Goal: Navigation & Orientation: Find specific page/section

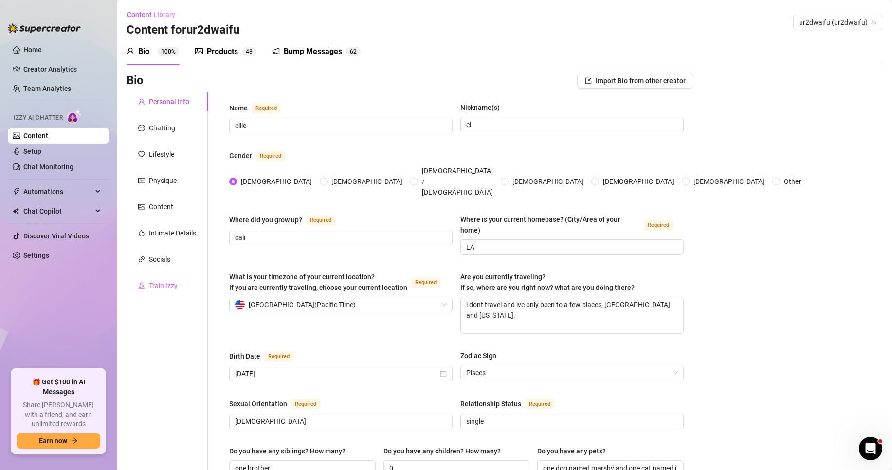
click at [177, 276] on div "Train Izzy" at bounding box center [167, 285] width 81 height 18
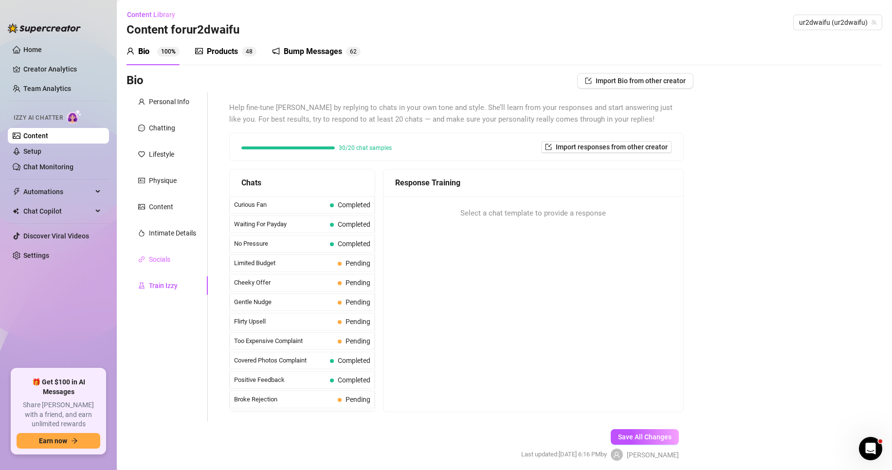
click at [178, 256] on div "Socials" at bounding box center [167, 259] width 81 height 18
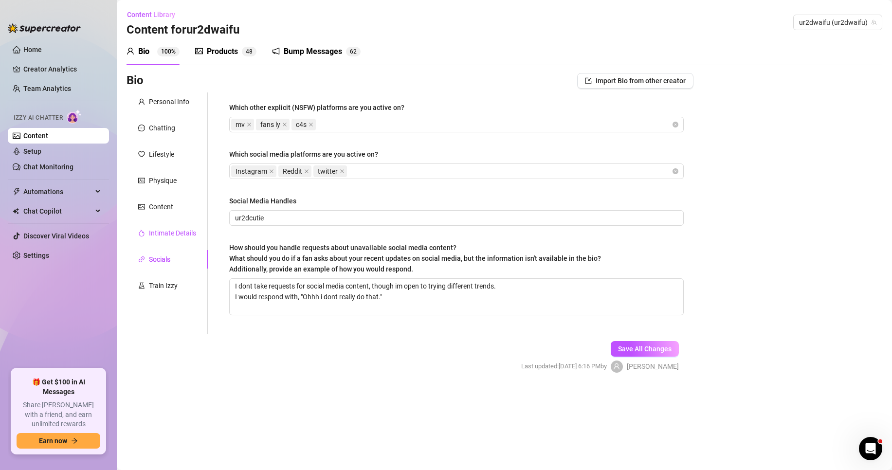
click at [180, 236] on div "Intimate Details" at bounding box center [172, 233] width 47 height 11
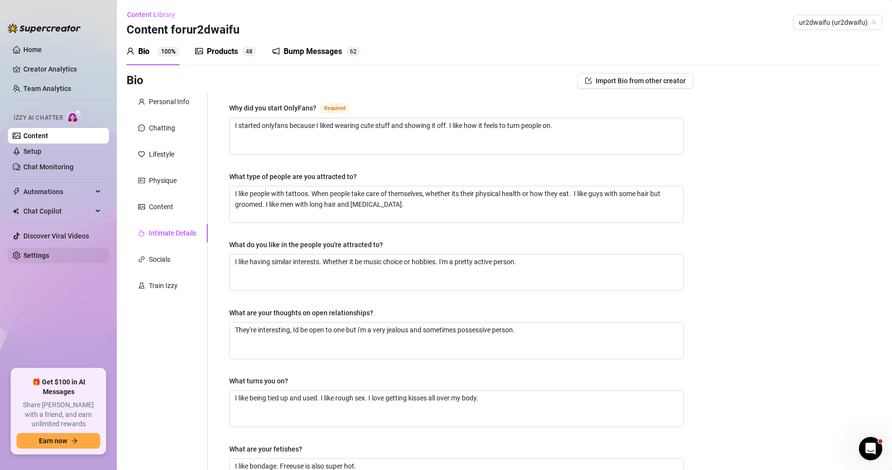
click at [49, 257] on link "Settings" at bounding box center [36, 256] width 26 height 8
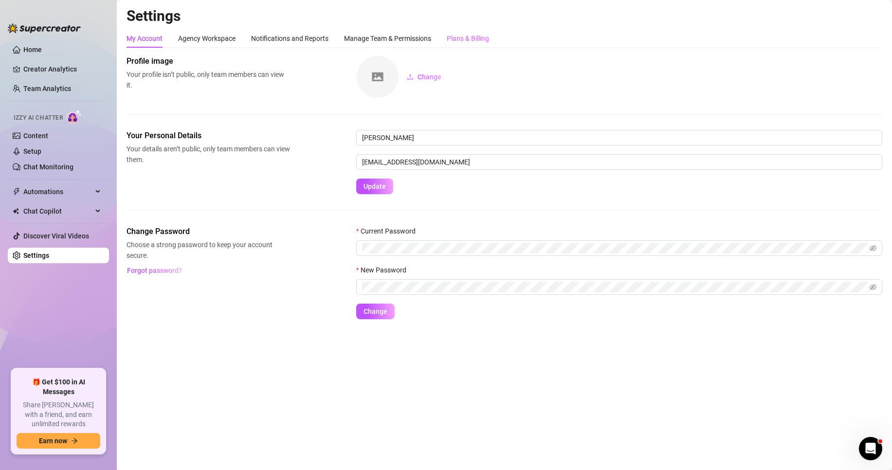
click at [482, 30] on div "Plans & Billing" at bounding box center [468, 38] width 42 height 18
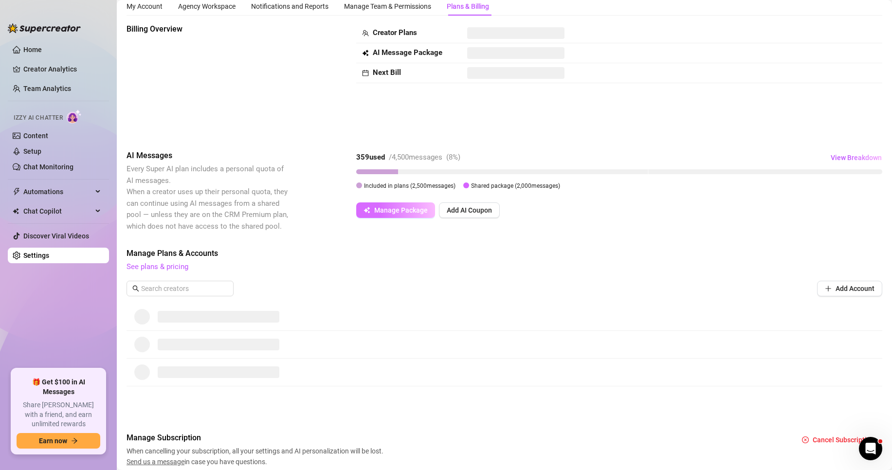
scroll to position [70, 0]
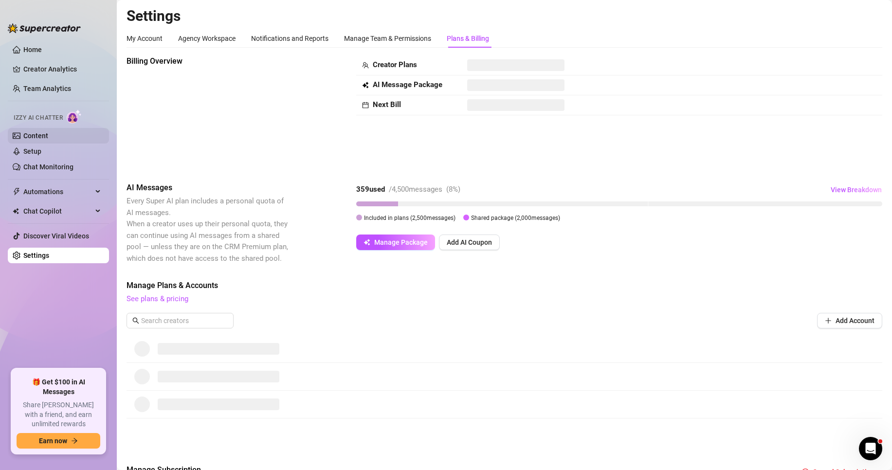
click at [40, 135] on link "Content" at bounding box center [35, 136] width 25 height 8
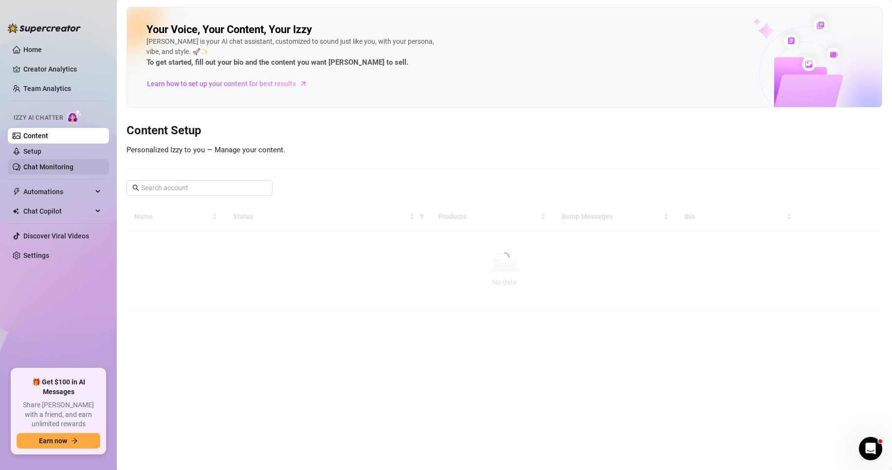
click at [46, 169] on link "Chat Monitoring" at bounding box center [48, 167] width 50 height 8
